Goal: Information Seeking & Learning: Learn about a topic

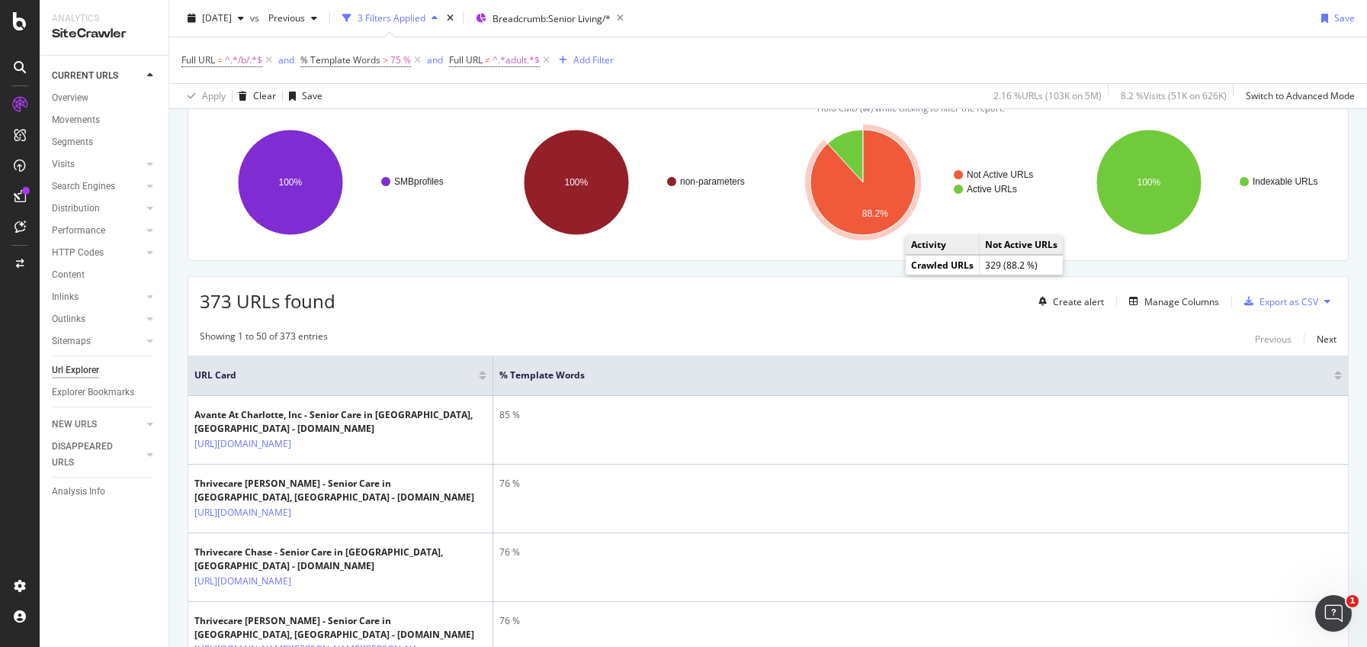
scroll to position [193, 0]
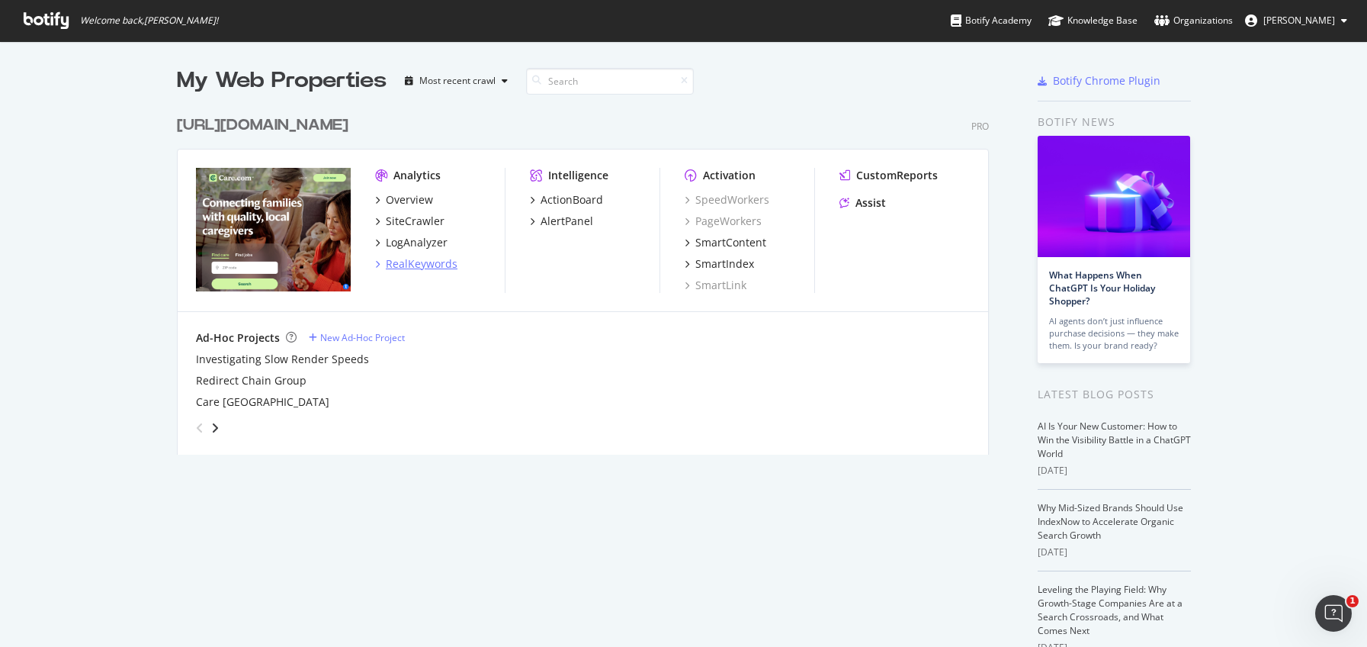
click at [416, 268] on div "RealKeywords" at bounding box center [422, 263] width 72 height 15
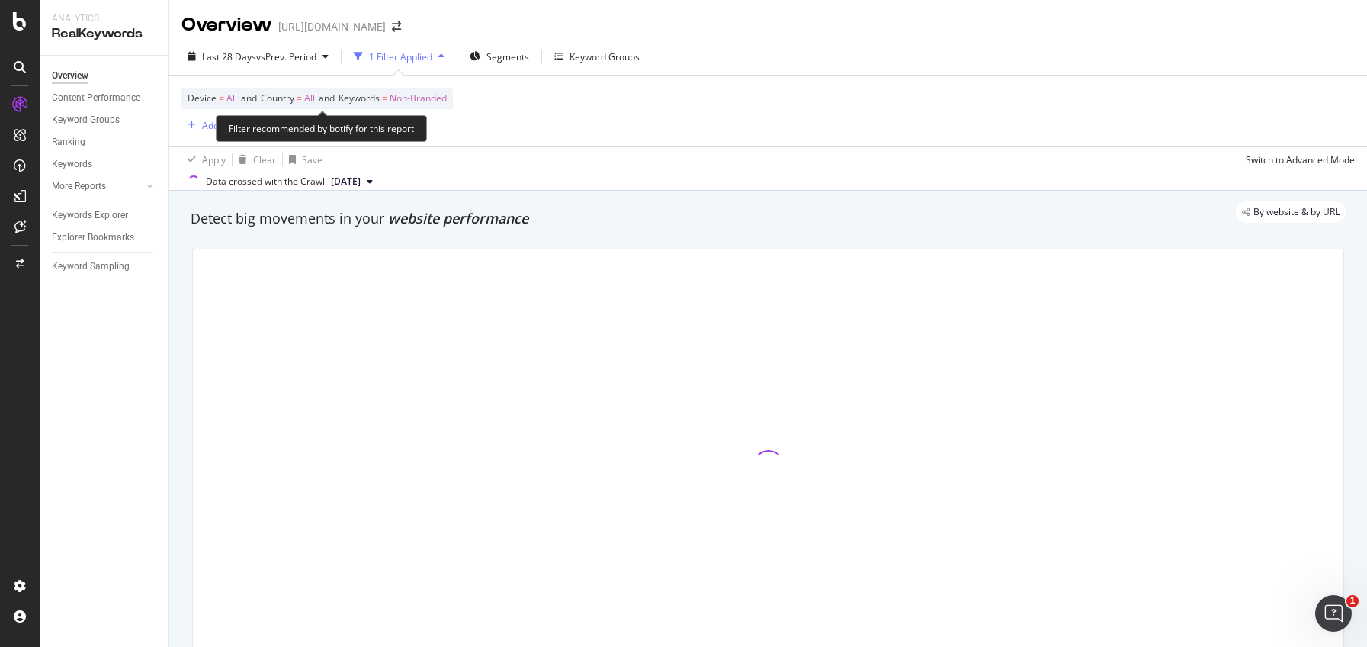
click at [423, 93] on span "Non-Branded" at bounding box center [418, 98] width 57 height 21
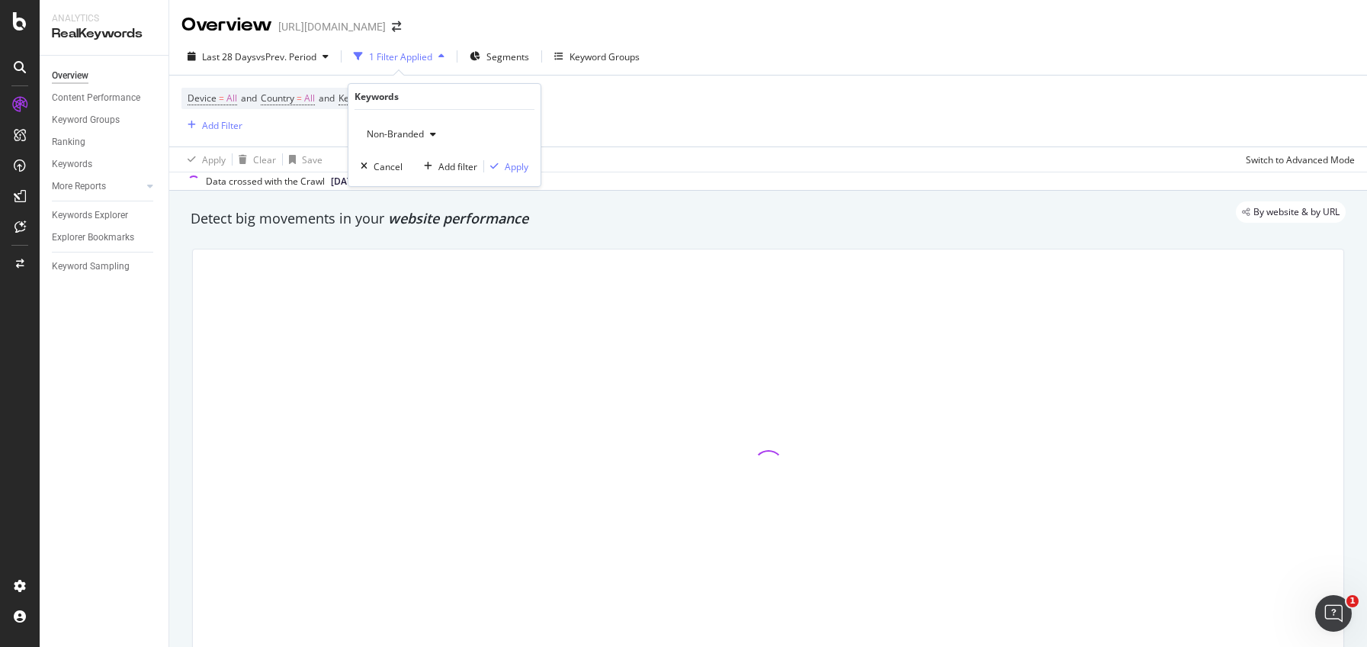
click at [400, 139] on span "Non-Branded" at bounding box center [392, 133] width 63 height 13
click at [400, 137] on span "Non-Branded" at bounding box center [392, 133] width 63 height 13
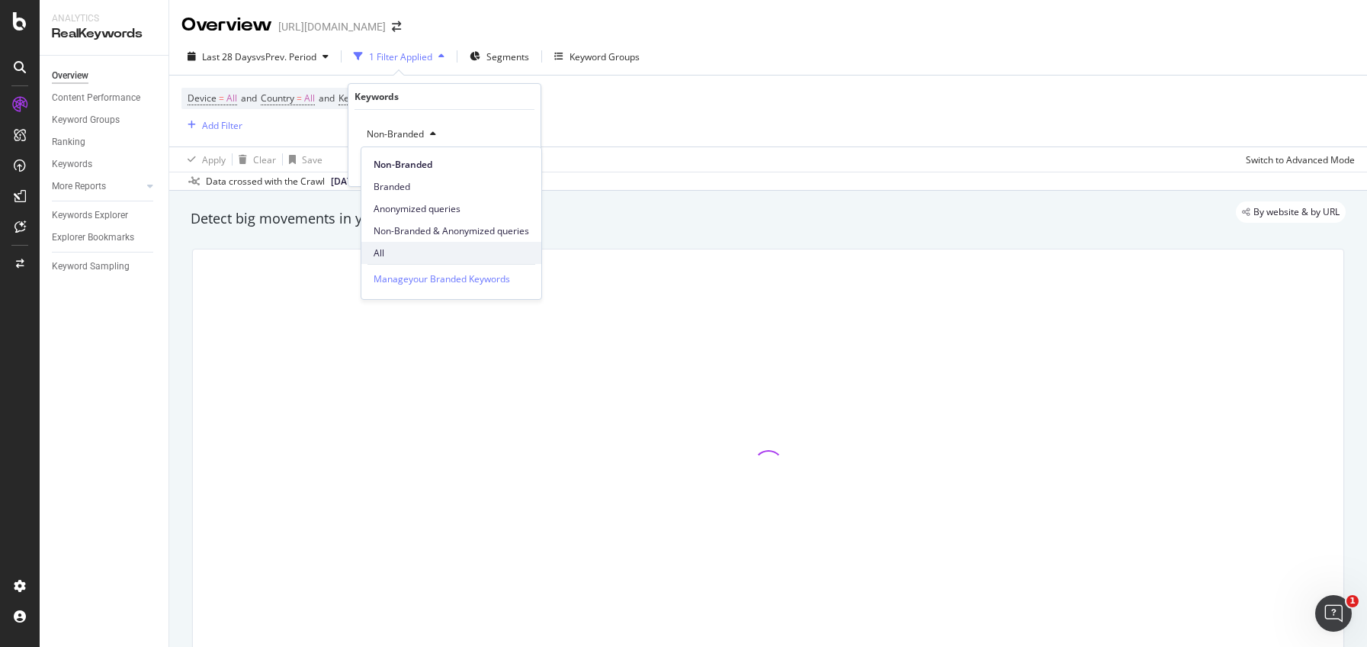
click at [368, 255] on div "All" at bounding box center [451, 253] width 180 height 22
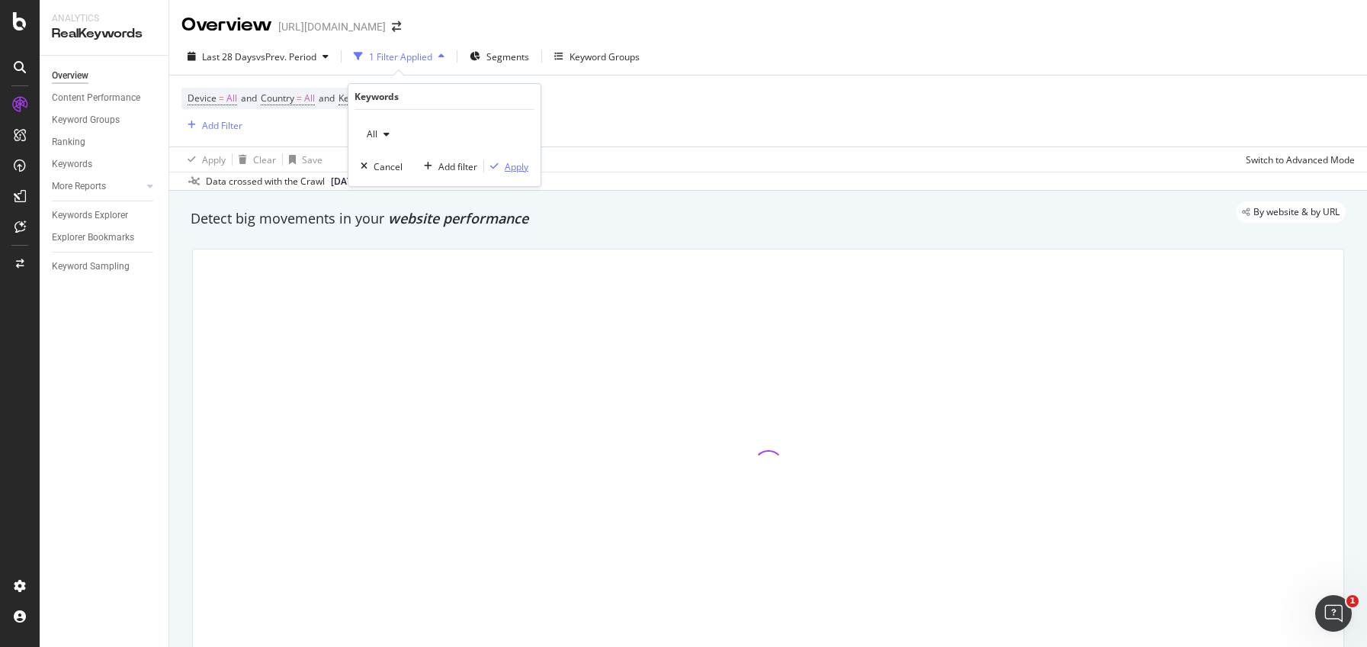
click at [525, 169] on div "Apply" at bounding box center [517, 166] width 24 height 13
click at [475, 65] on div "Segments" at bounding box center [461, 56] width 59 height 23
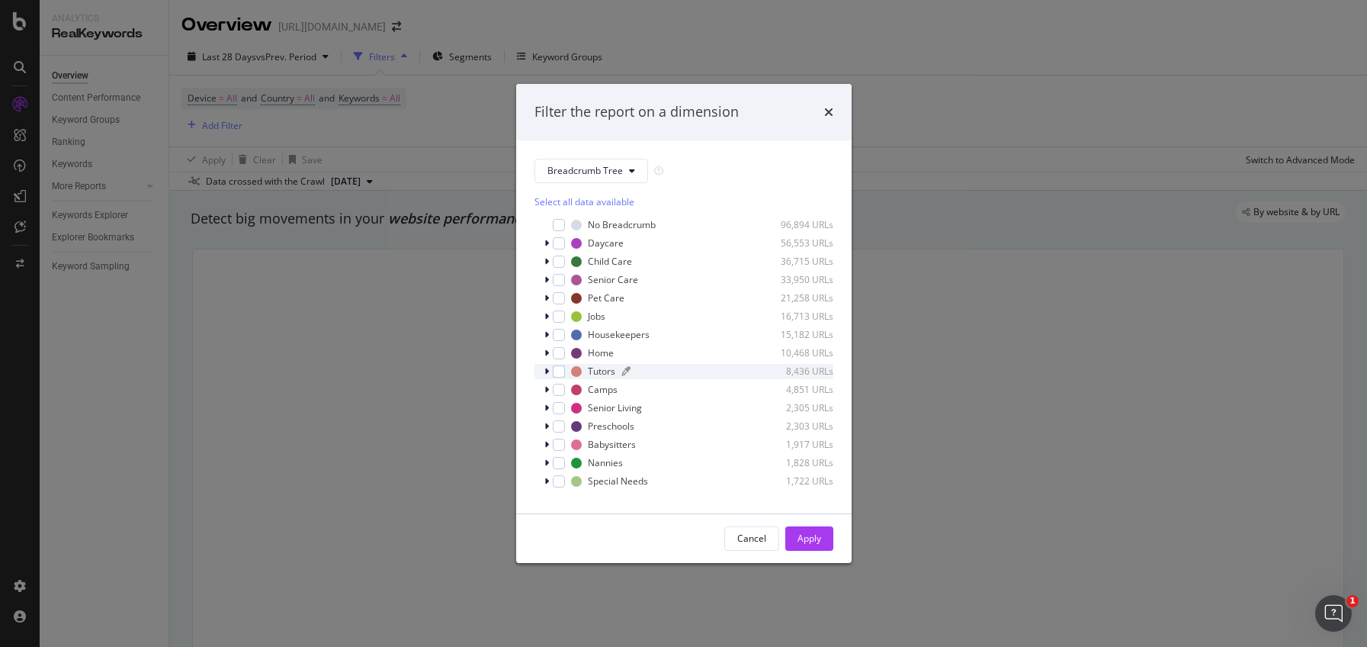
scroll to position [13, 0]
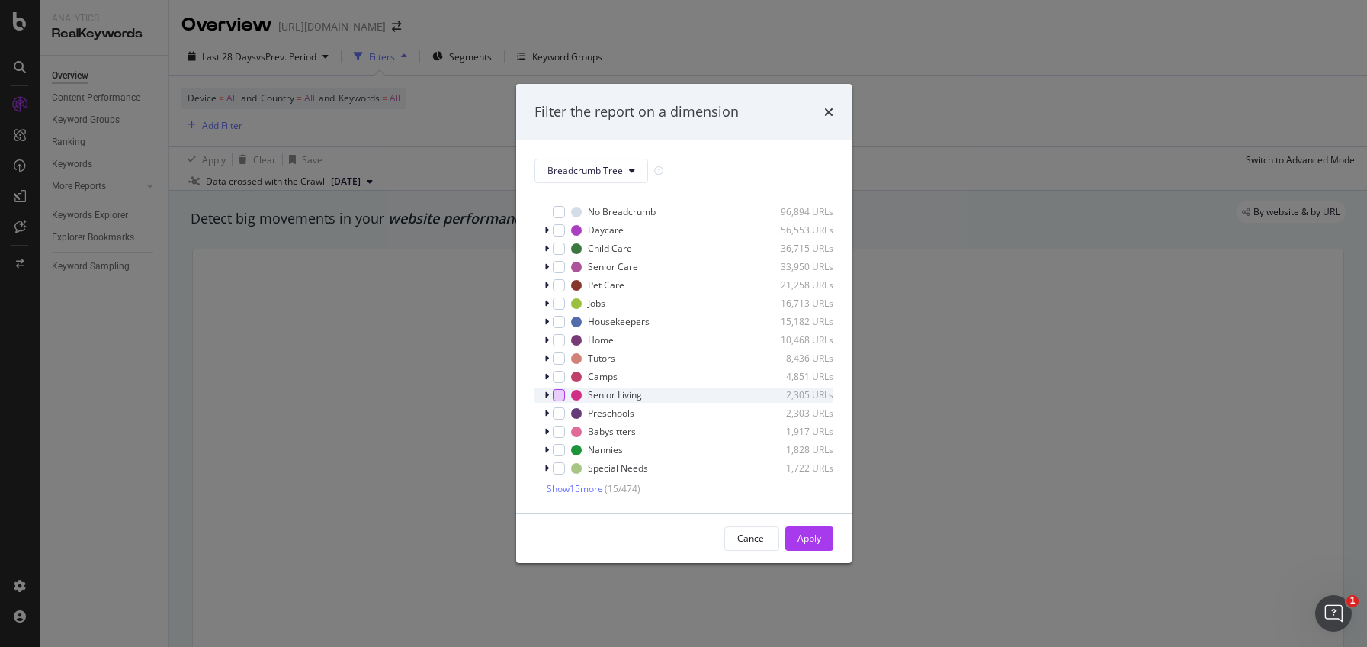
click at [560, 397] on div "modal" at bounding box center [559, 395] width 12 height 12
click at [814, 547] on div "Apply" at bounding box center [810, 538] width 24 height 23
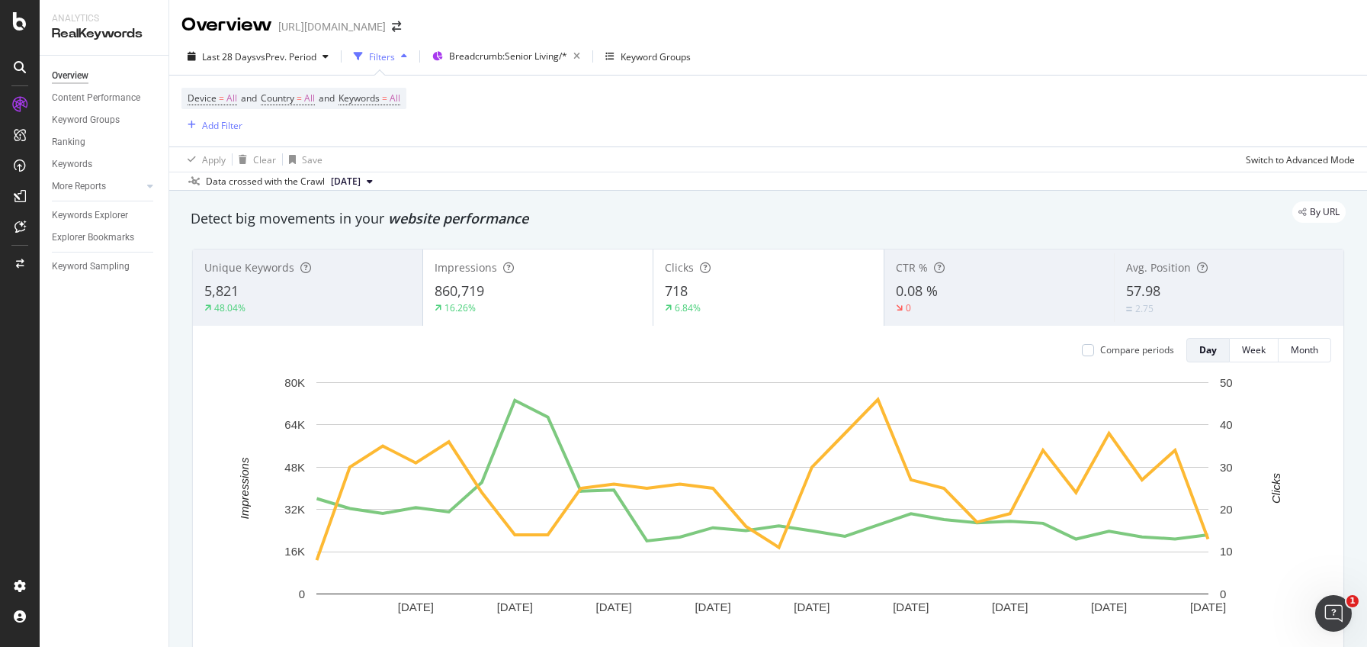
click at [915, 303] on div "0" at bounding box center [915, 308] width 38 height 14
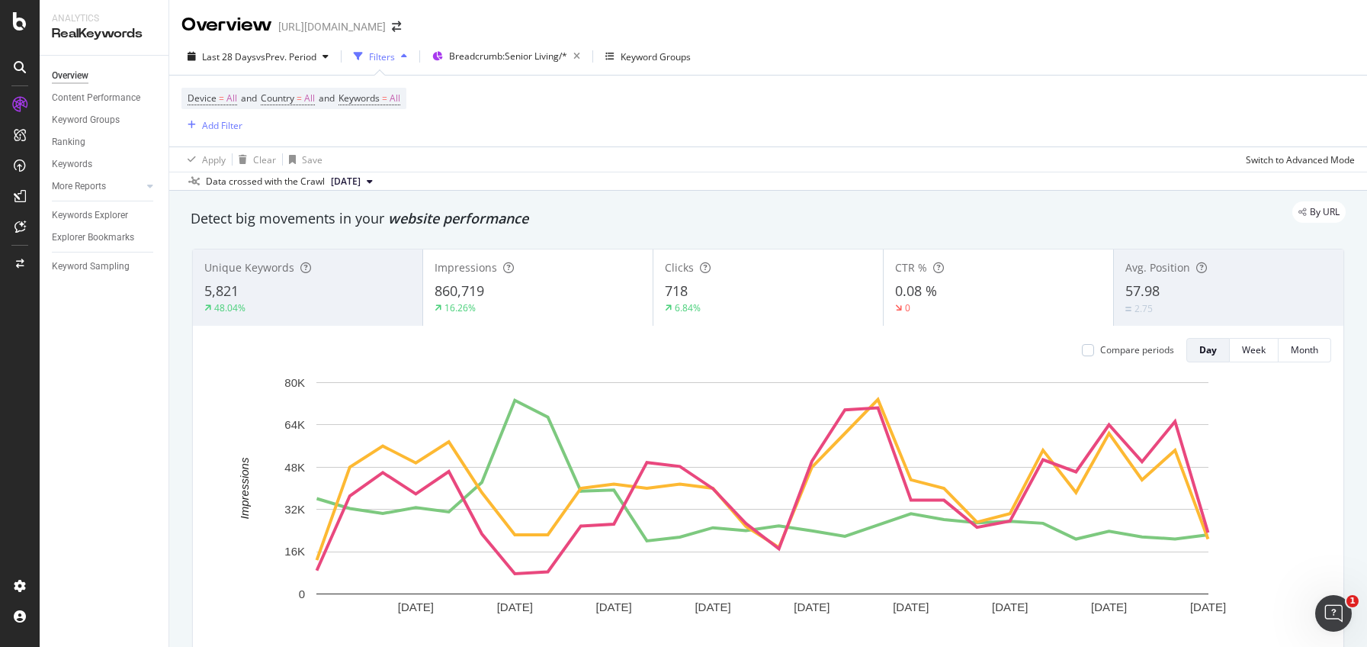
click at [915, 303] on div "0" at bounding box center [914, 308] width 38 height 14
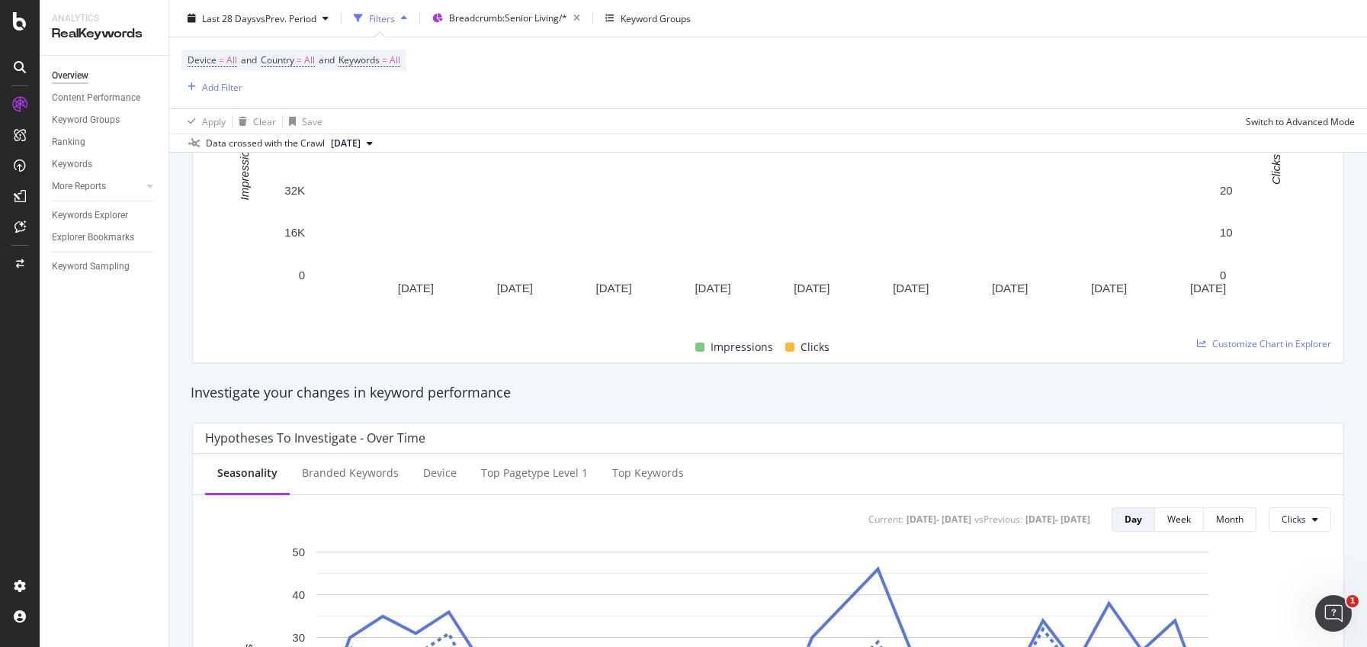
scroll to position [506, 0]
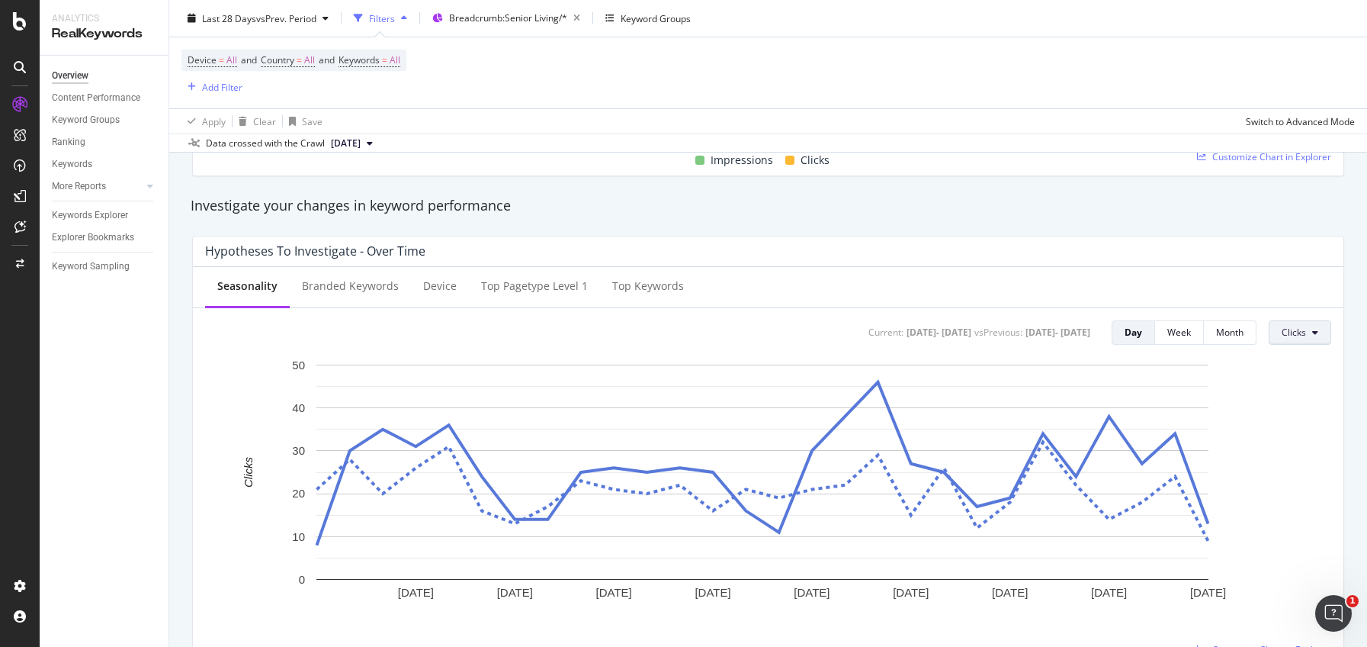
click at [1285, 332] on span "Clicks" at bounding box center [1294, 332] width 24 height 13
click at [1288, 443] on span "CTR" at bounding box center [1307, 448] width 72 height 14
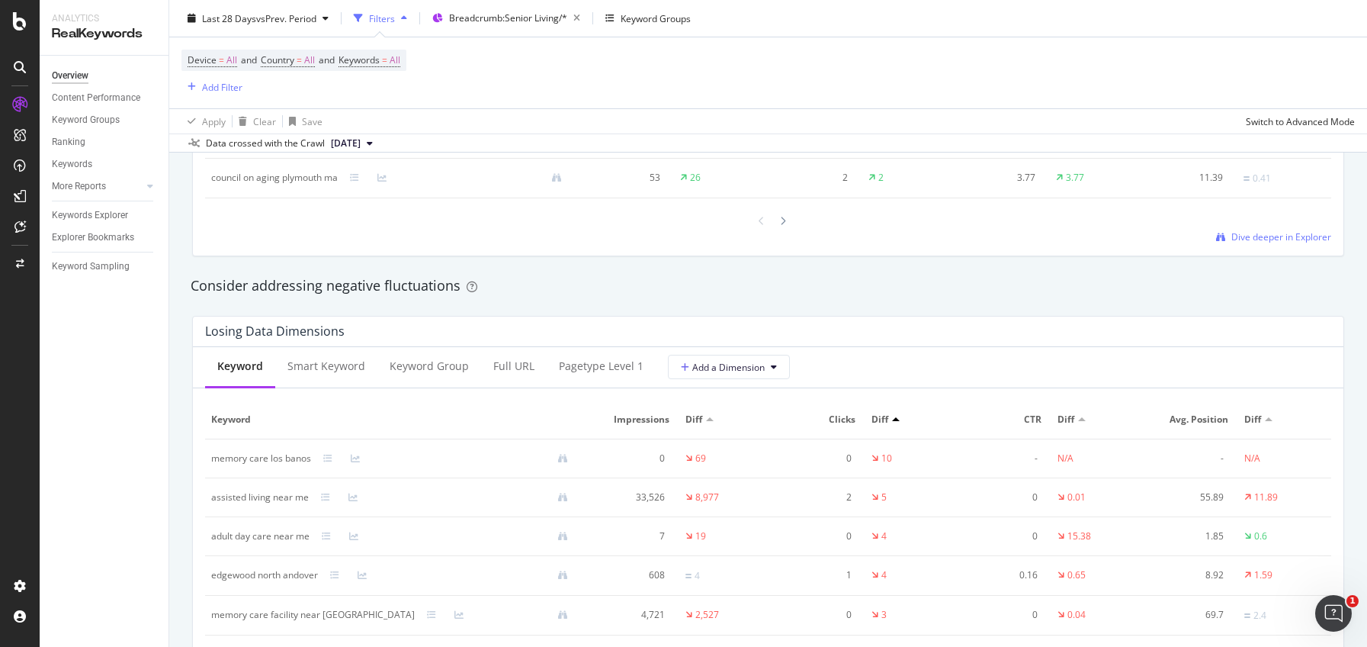
scroll to position [1666, 0]
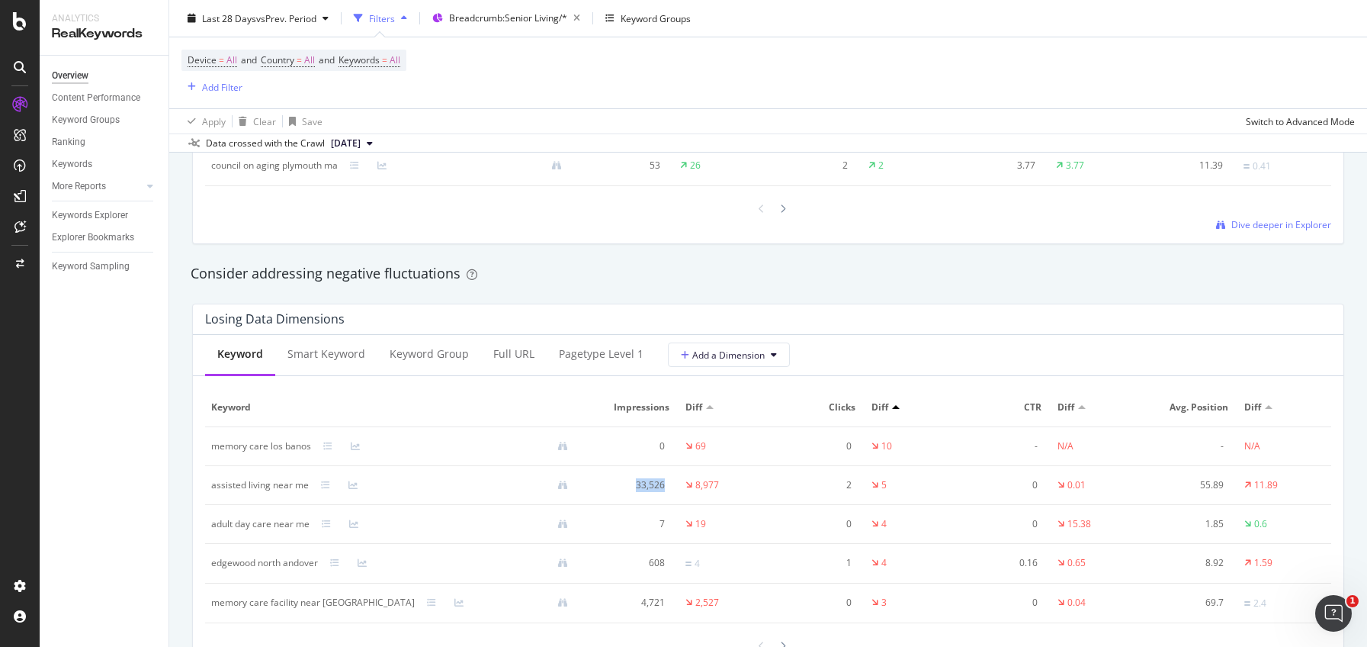
drag, startPoint x: 625, startPoint y: 485, endPoint x: 658, endPoint y: 483, distance: 32.9
click at [658, 483] on td "33,526" at bounding box center [632, 485] width 93 height 39
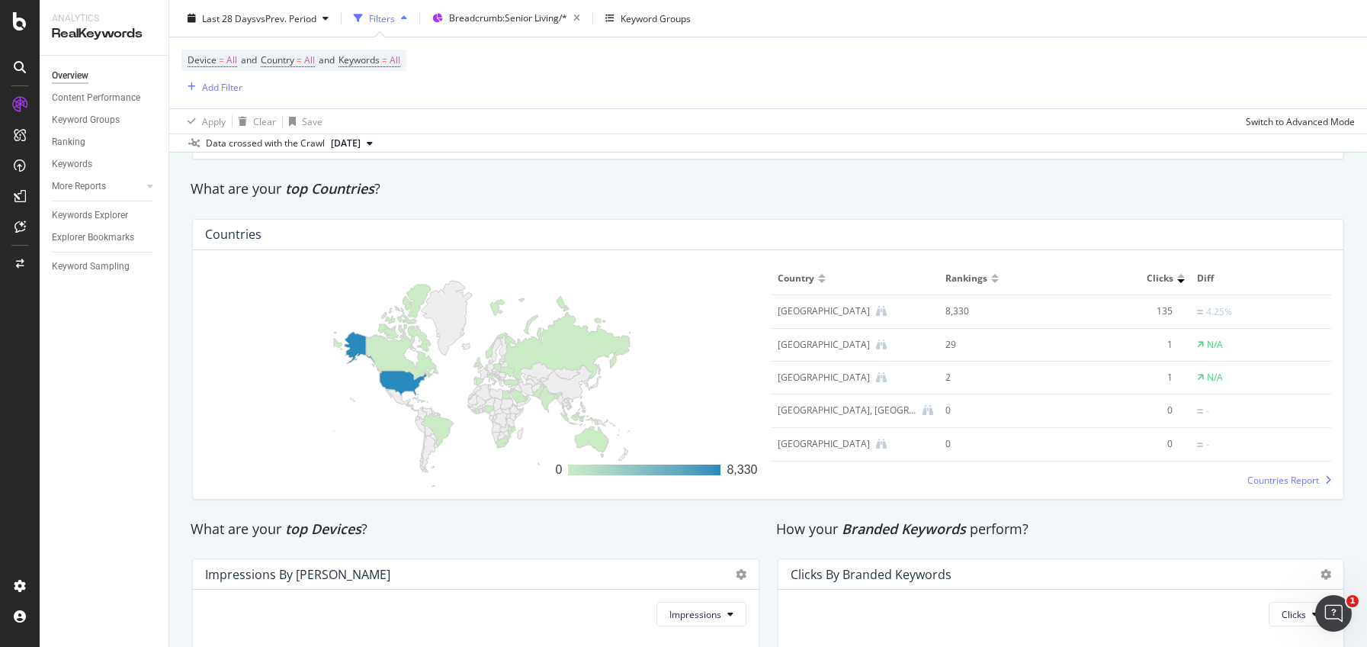
scroll to position [2390, 0]
